Goal: Download file/media

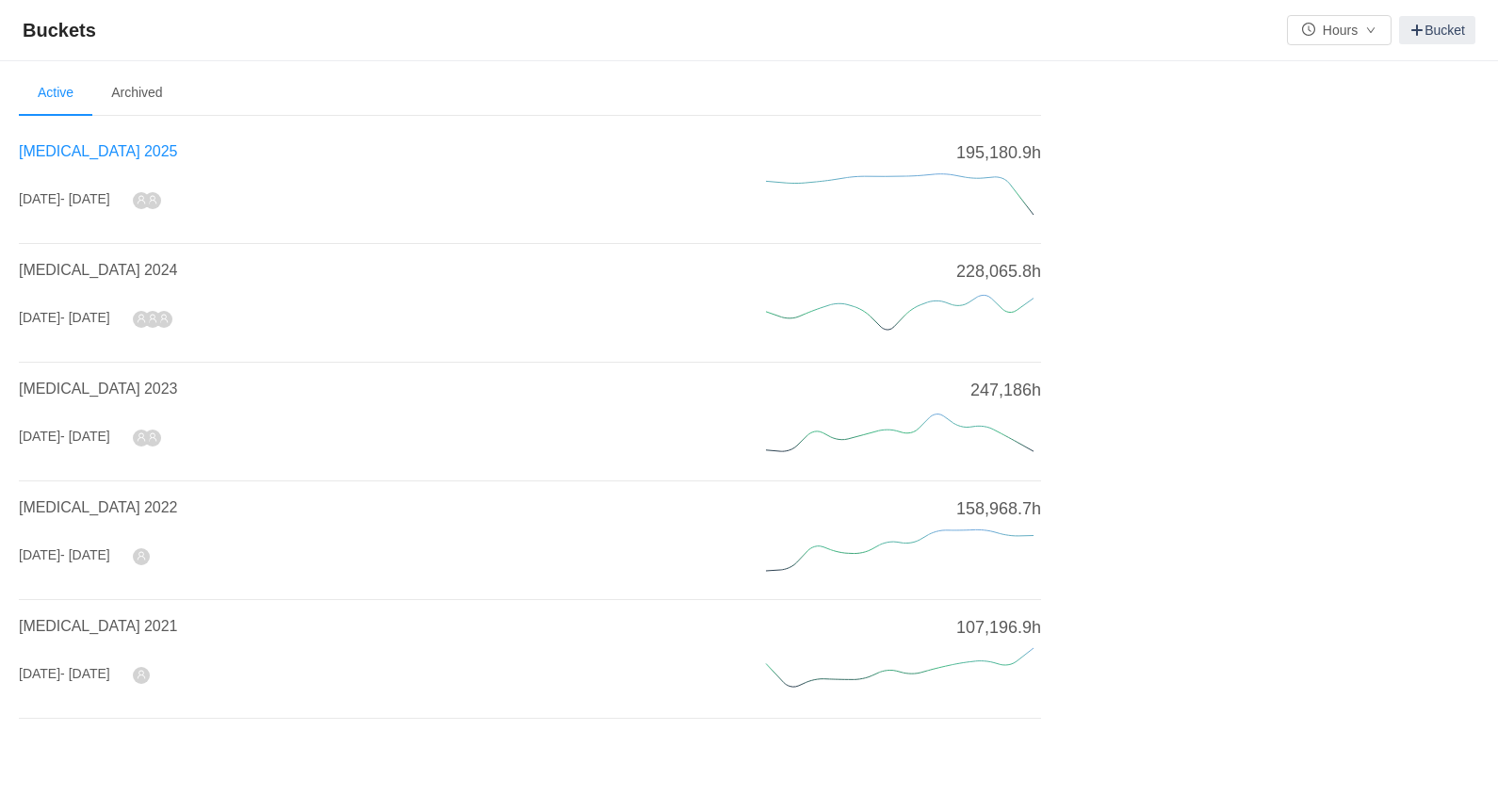
click at [66, 152] on span "[MEDICAL_DATA] 2025" at bounding box center [98, 151] width 158 height 16
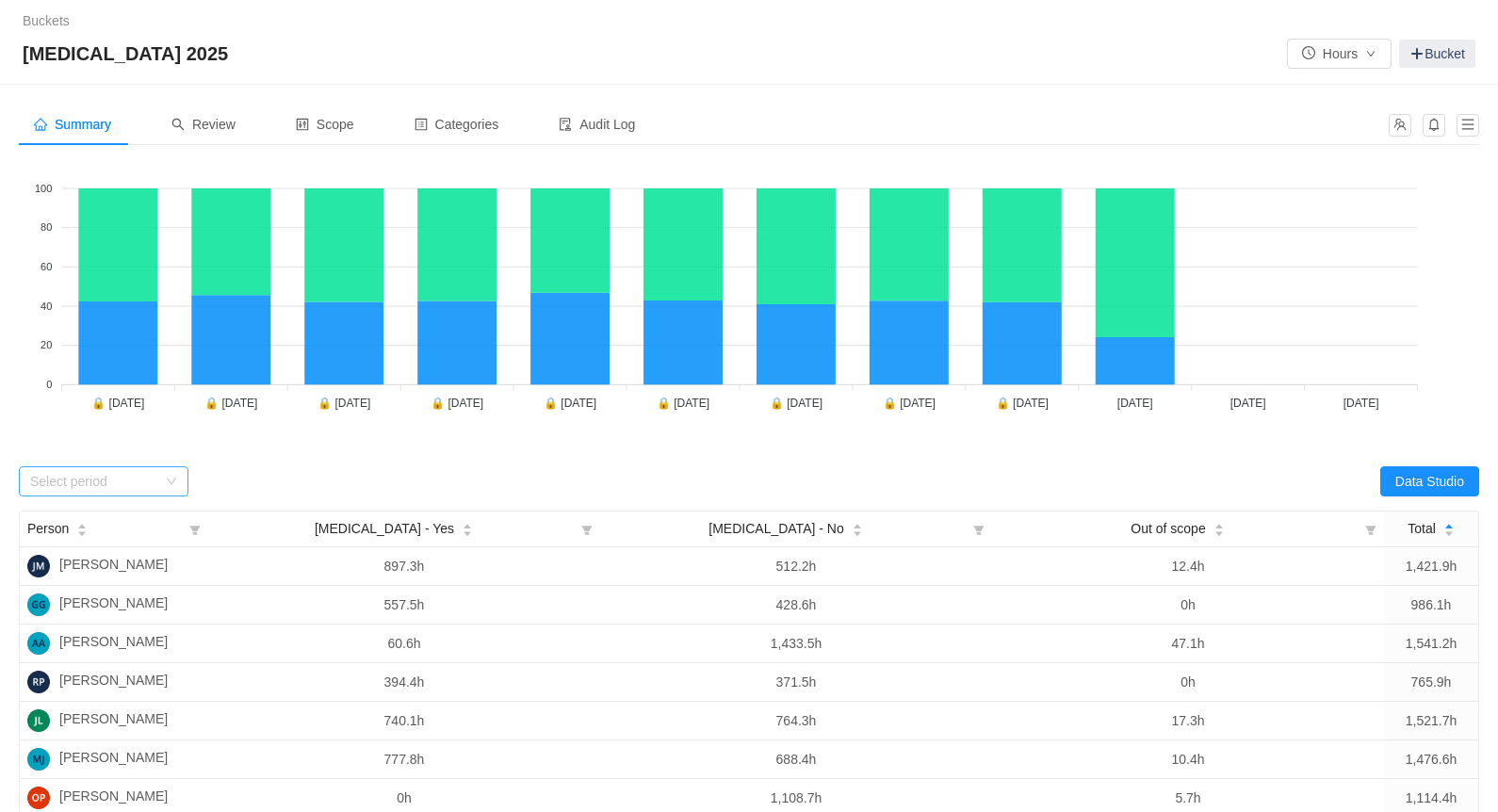
click at [134, 476] on div "Select period" at bounding box center [93, 481] width 127 height 19
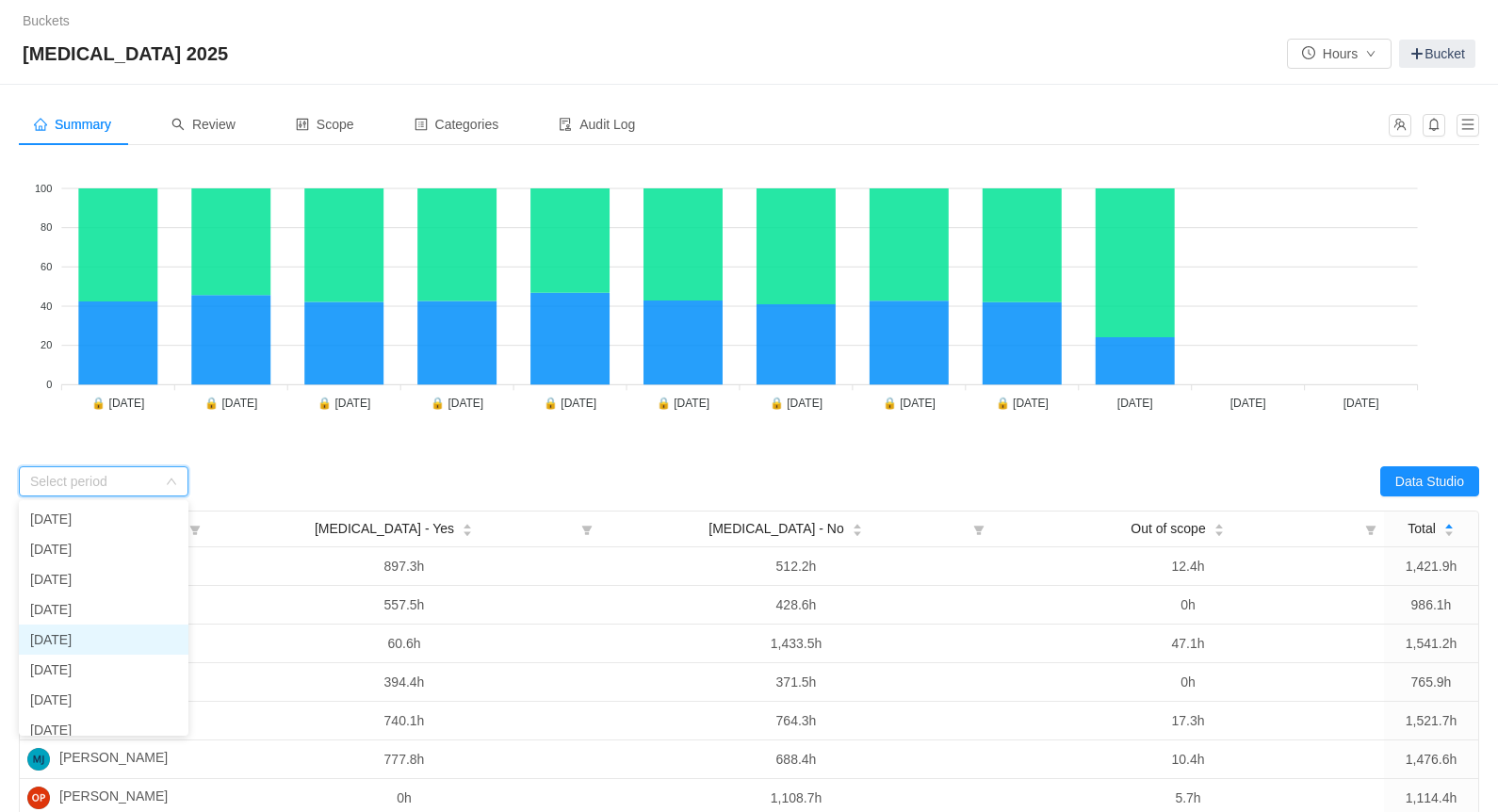
scroll to position [134, 0]
click at [108, 629] on li "[DATE]" at bounding box center [104, 627] width 169 height 30
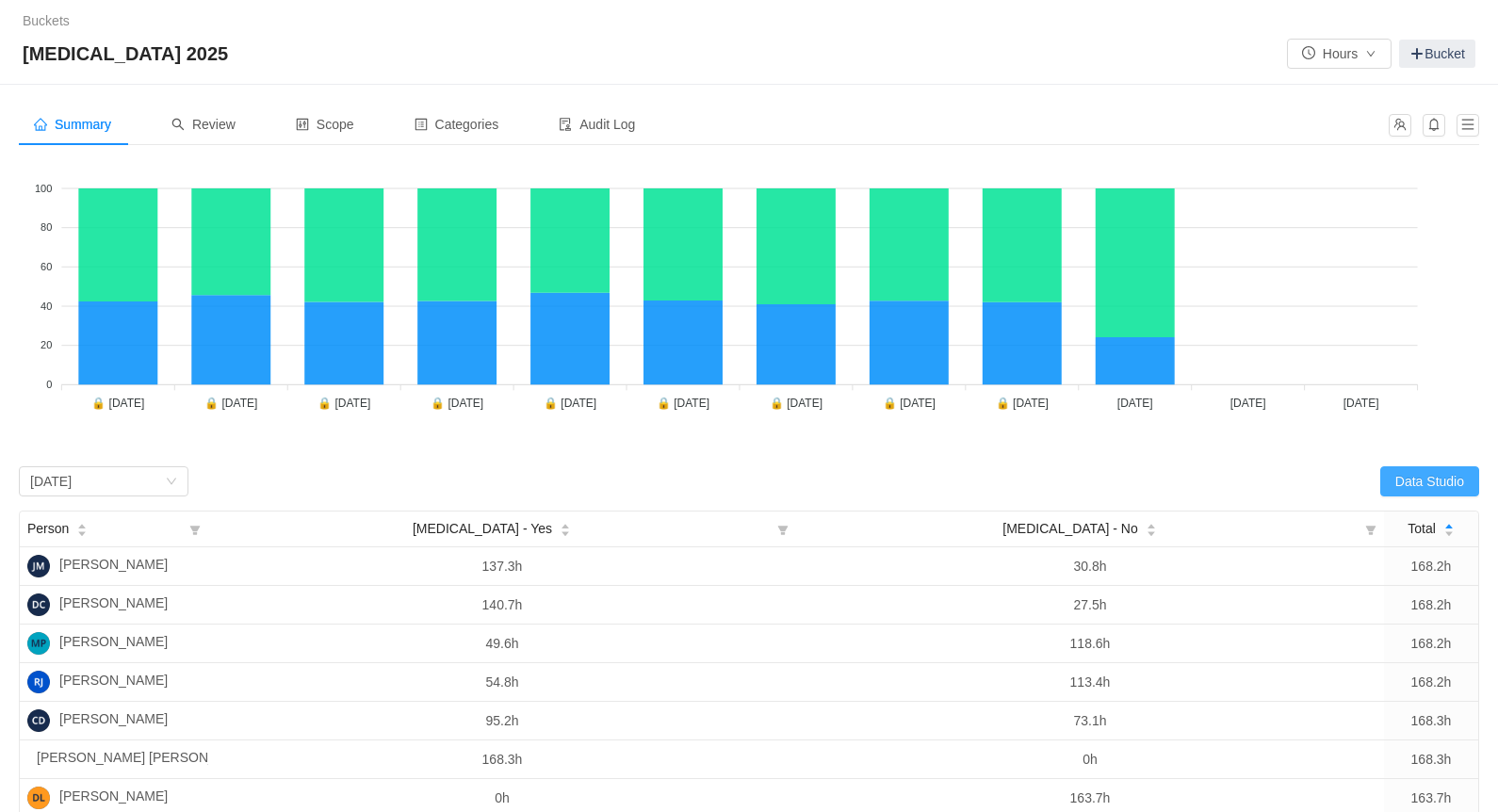
click at [1420, 477] on button "Data Studio" at bounding box center [1429, 481] width 99 height 30
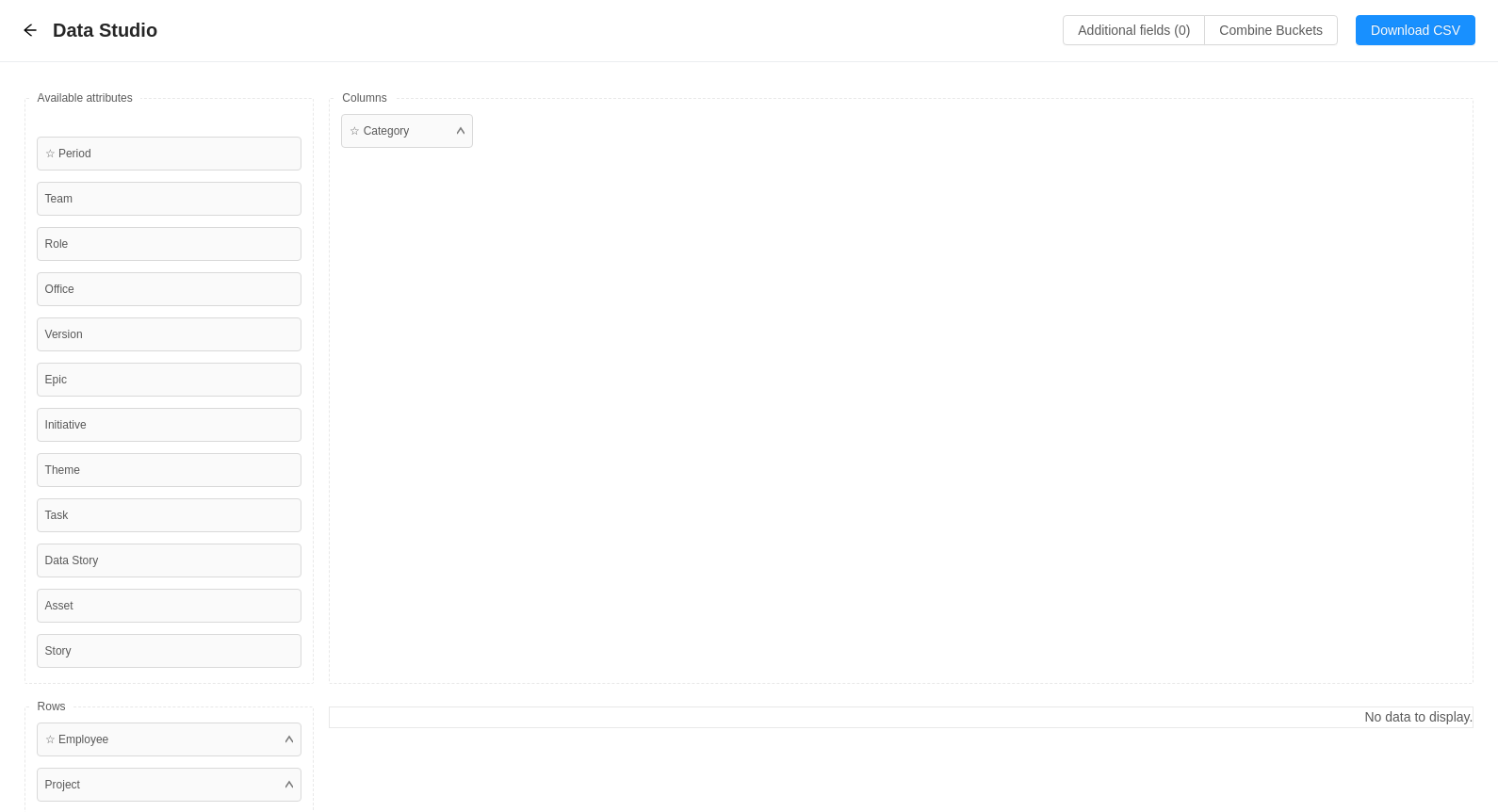
scroll to position [1, 0]
click at [1420, 25] on button "Download CSV" at bounding box center [1415, 29] width 120 height 30
click at [1096, 93] on div "Available fields ☆ Period Team Role Office Version Epic Initiative Theme Task D…" at bounding box center [749, 502] width 1498 height 883
